Goal: Task Accomplishment & Management: Manage account settings

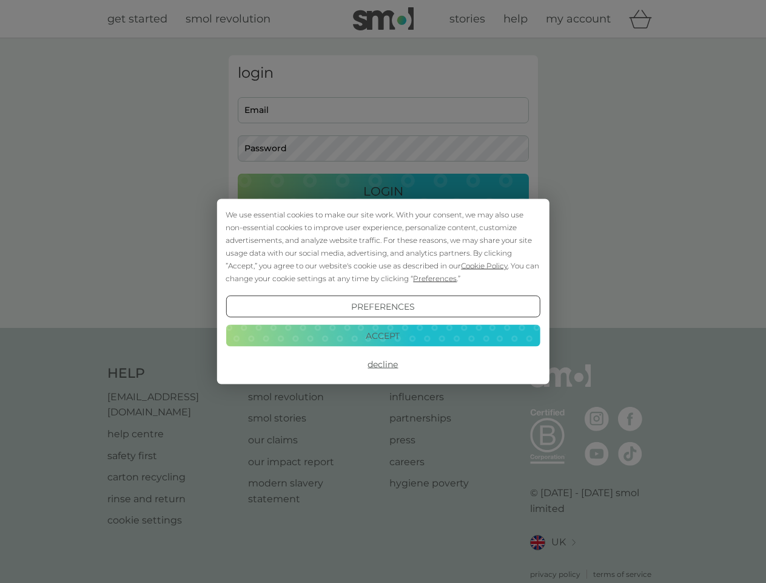
click at [485, 265] on span "Cookie Policy" at bounding box center [484, 265] width 47 height 9
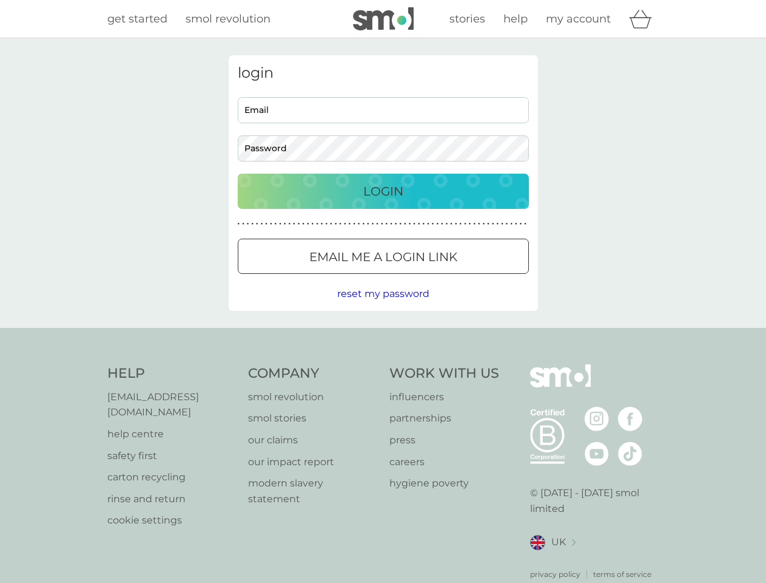
click at [434, 278] on div "login Email Password Login ● ● ● ● ● ● ● ● ● ● ● ● ● ● ● ● ● ● ● ● ● ● ● ● ● ● …" at bounding box center [383, 182] width 309 height 255
click at [383, 306] on div "login Email Password Login ● ● ● ● ● ● ● ● ● ● ● ● ● ● ● ● ● ● ● ● ● ● ● ● ● ● …" at bounding box center [383, 182] width 309 height 255
click at [383, 364] on div "Help [EMAIL_ADDRESS][DOMAIN_NAME] help centre safety first carton recycling rin…" at bounding box center [383, 471] width 552 height 215
click at [383, 335] on div "Help [EMAIL_ADDRESS][DOMAIN_NAME] help centre safety first carton recycling rin…" at bounding box center [383, 472] width 766 height 288
